Goal: Task Accomplishment & Management: Use online tool/utility

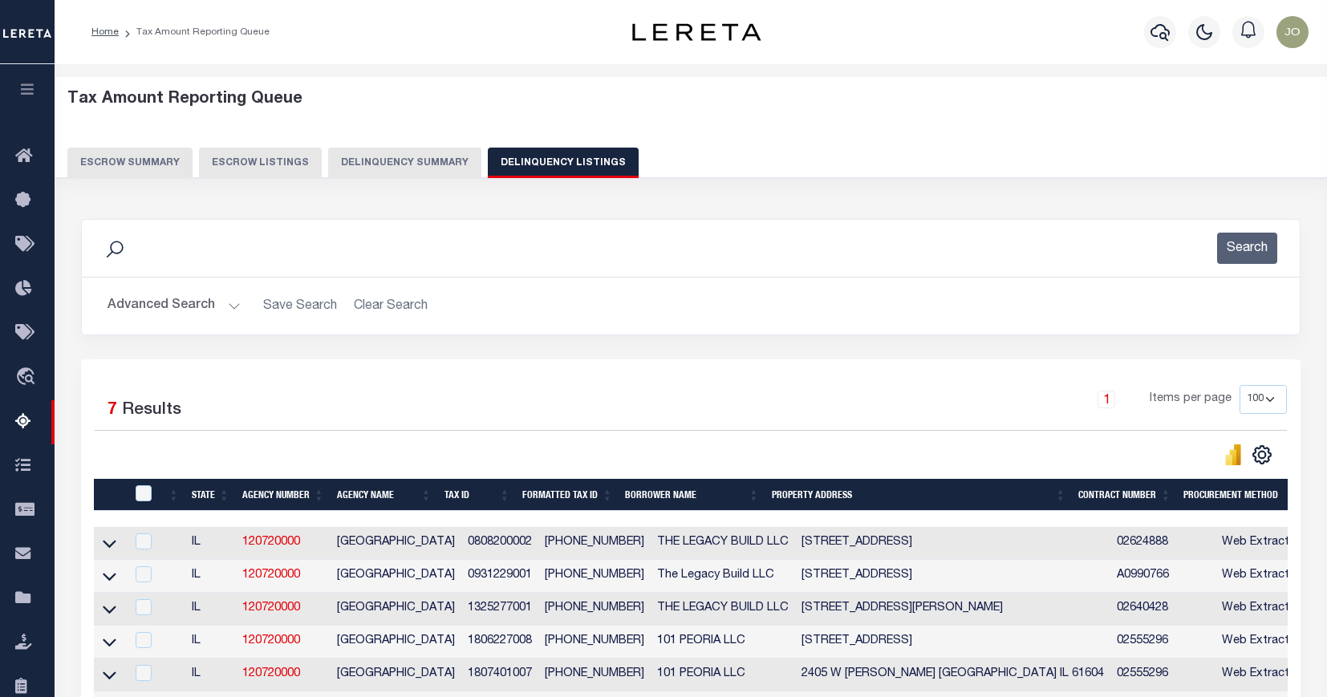
select select "100"
click at [405, 168] on button "Delinquency Summary" at bounding box center [404, 163] width 153 height 30
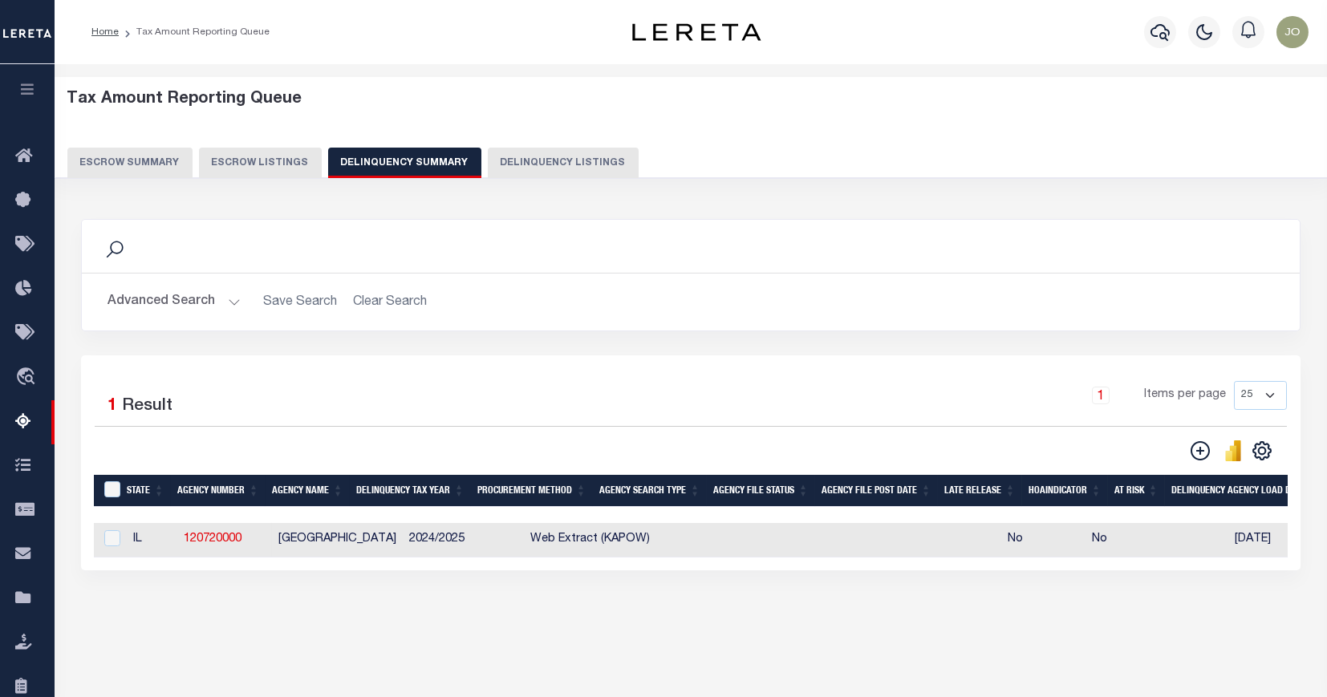
scroll to position [0, 1066]
select select "100"
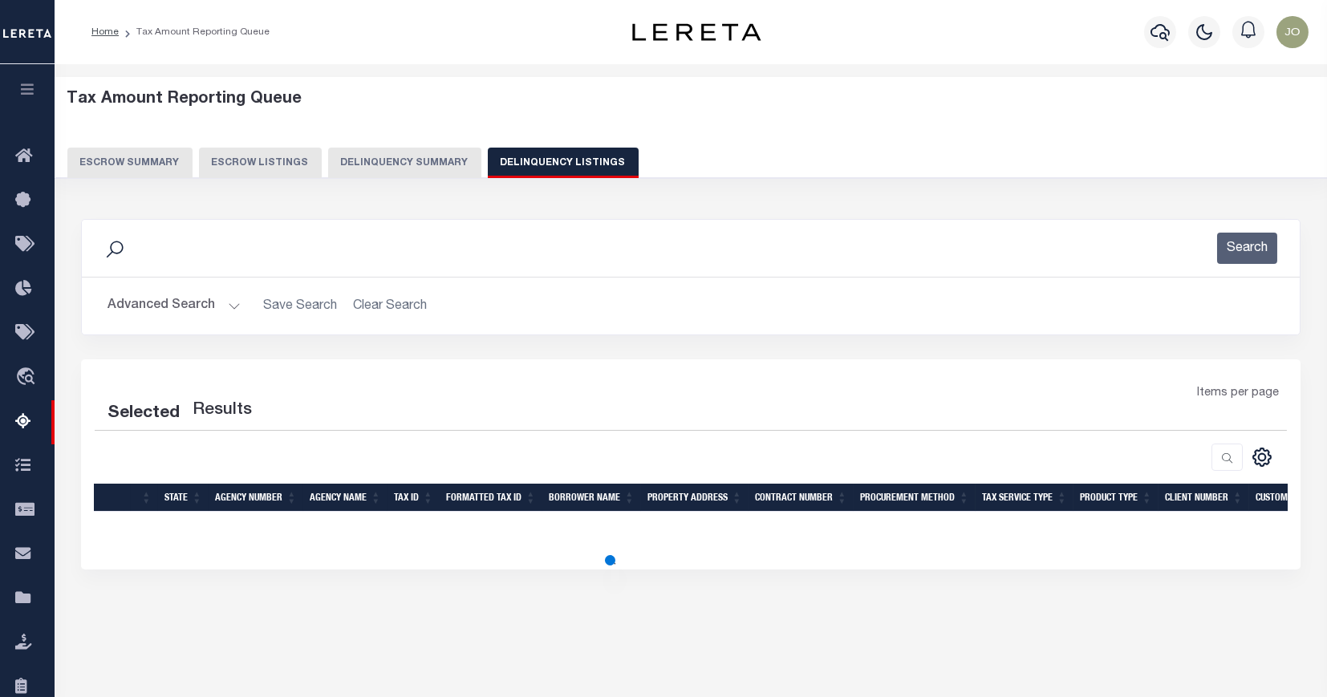
select select "100"
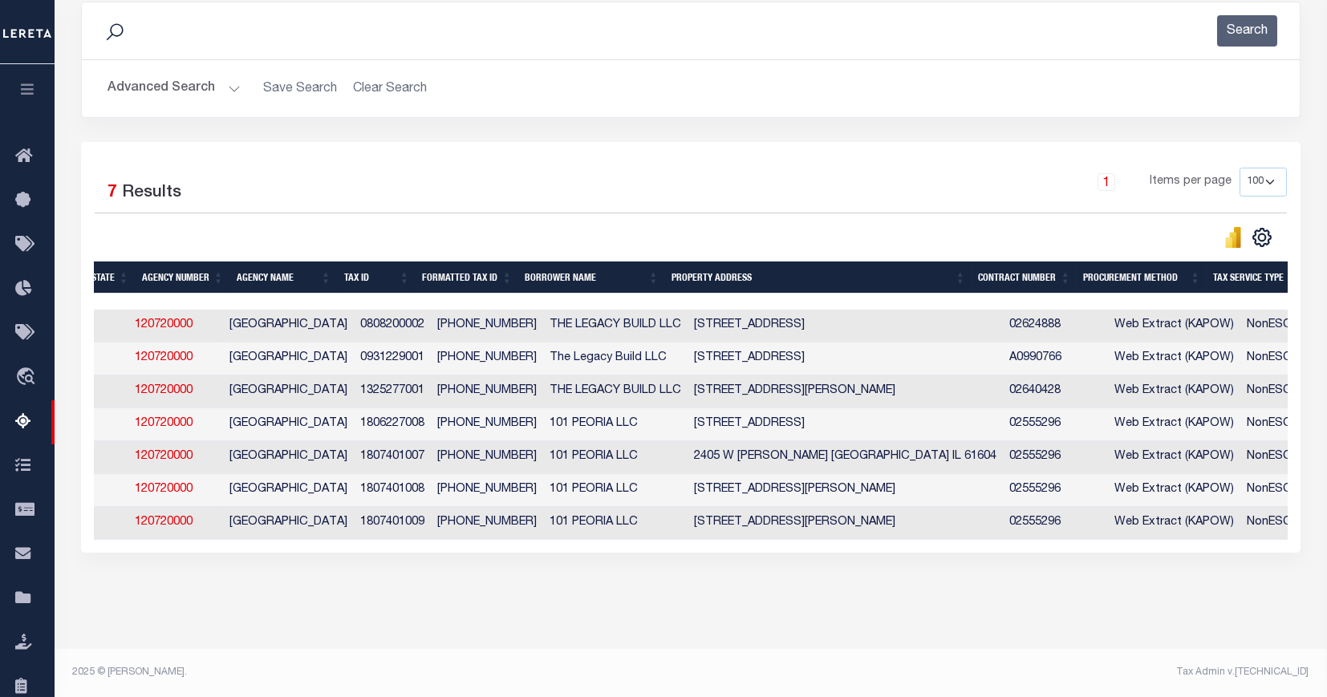
scroll to position [0, 0]
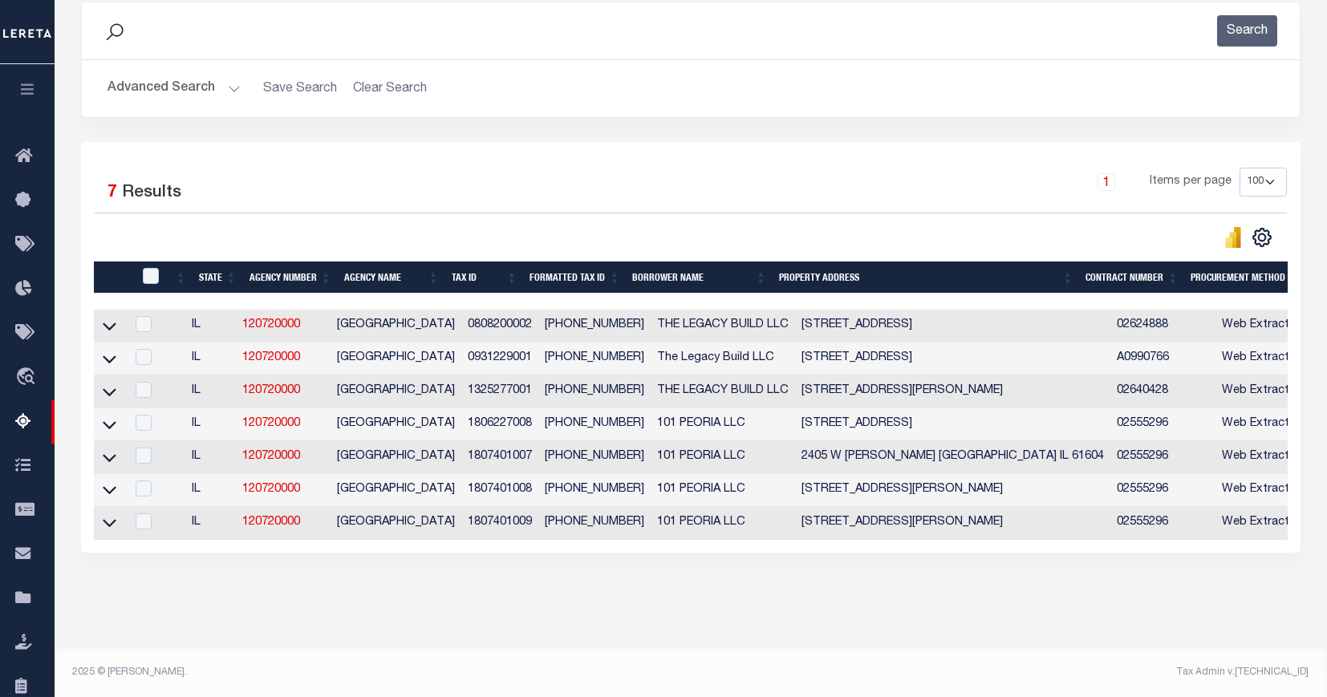
click at [141, 514] on div at bounding box center [142, 523] width 20 height 18
checkbox input "true"
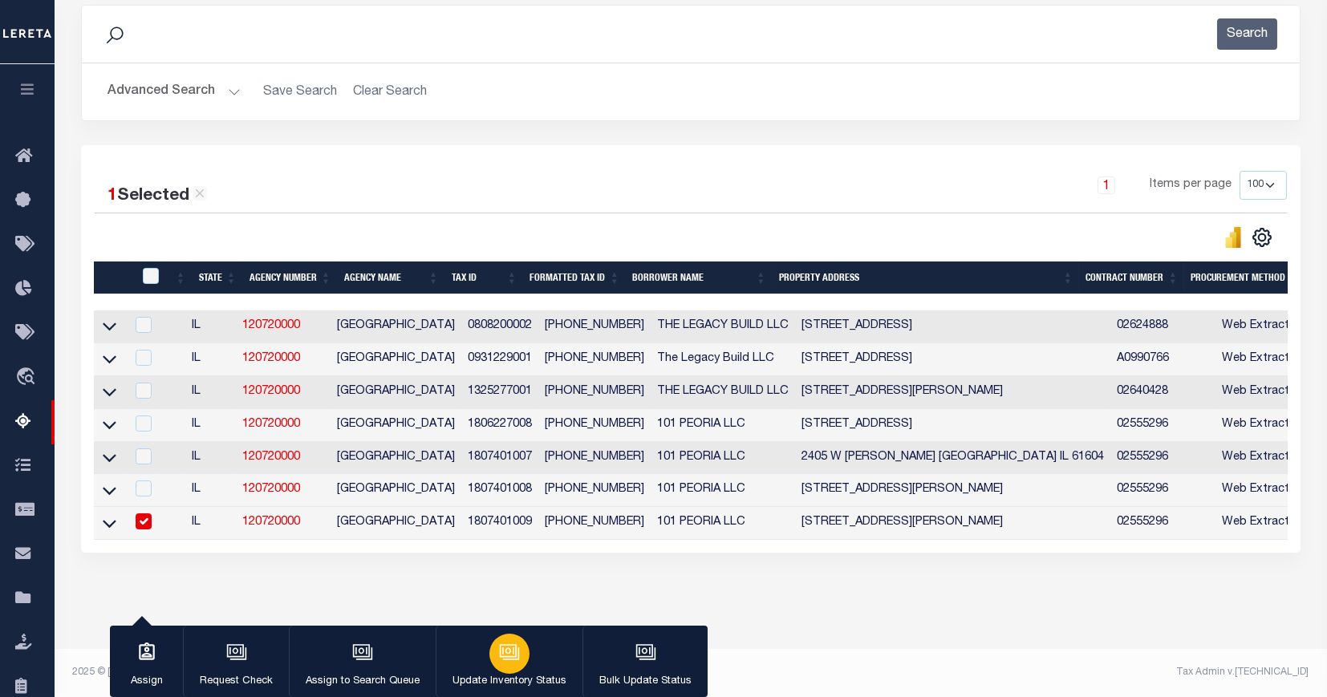
click at [476, 656] on button "Update Inventory Status" at bounding box center [509, 662] width 147 height 72
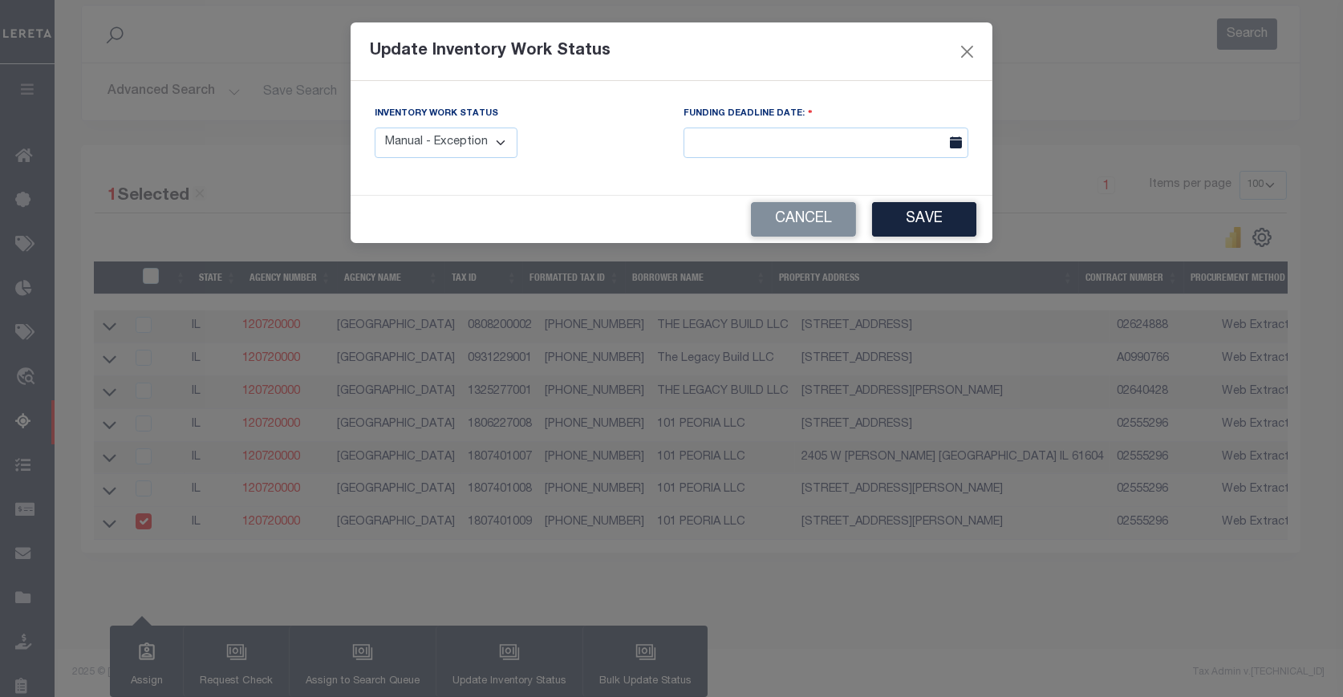
click at [478, 143] on select "Manual - Exception Pended - Awaiting Search Late Add Exception Completed" at bounding box center [446, 143] width 143 height 31
select select "4"
click at [375, 128] on select "Manual - Exception Pended - Awaiting Search Late Add Exception Completed" at bounding box center [446, 143] width 143 height 31
click at [960, 223] on button "Save" at bounding box center [924, 219] width 104 height 35
